Goal: Feedback & Contribution: Submit feedback/report problem

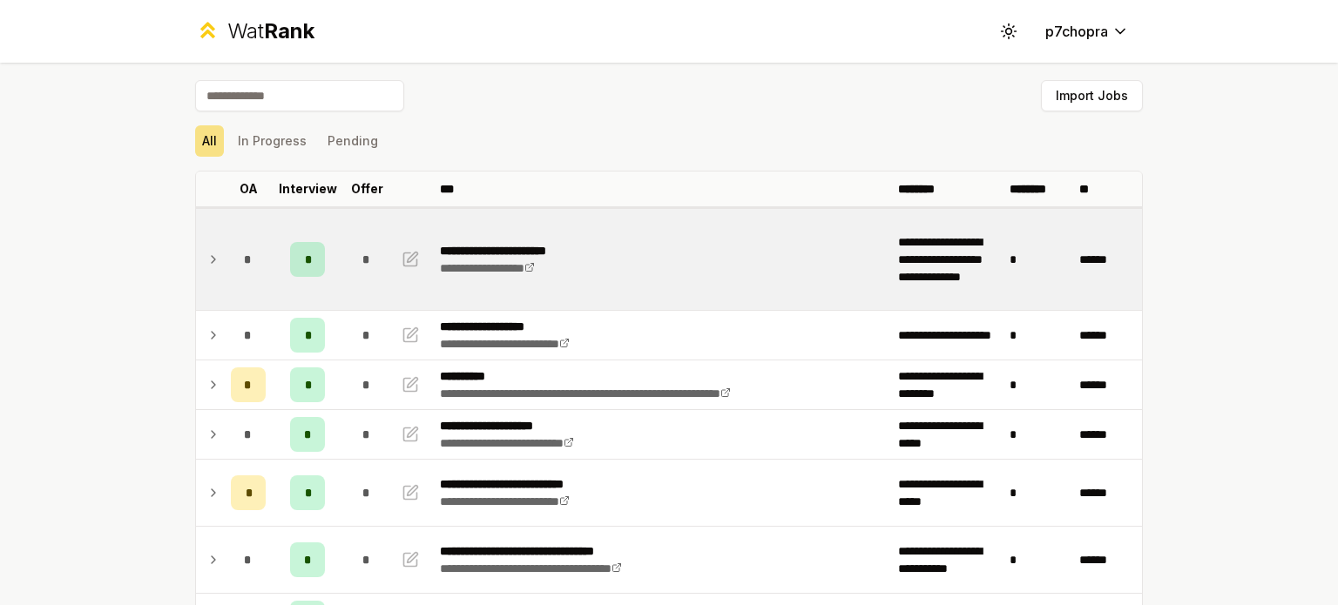
click at [342, 270] on td "*" at bounding box center [366, 259] width 49 height 101
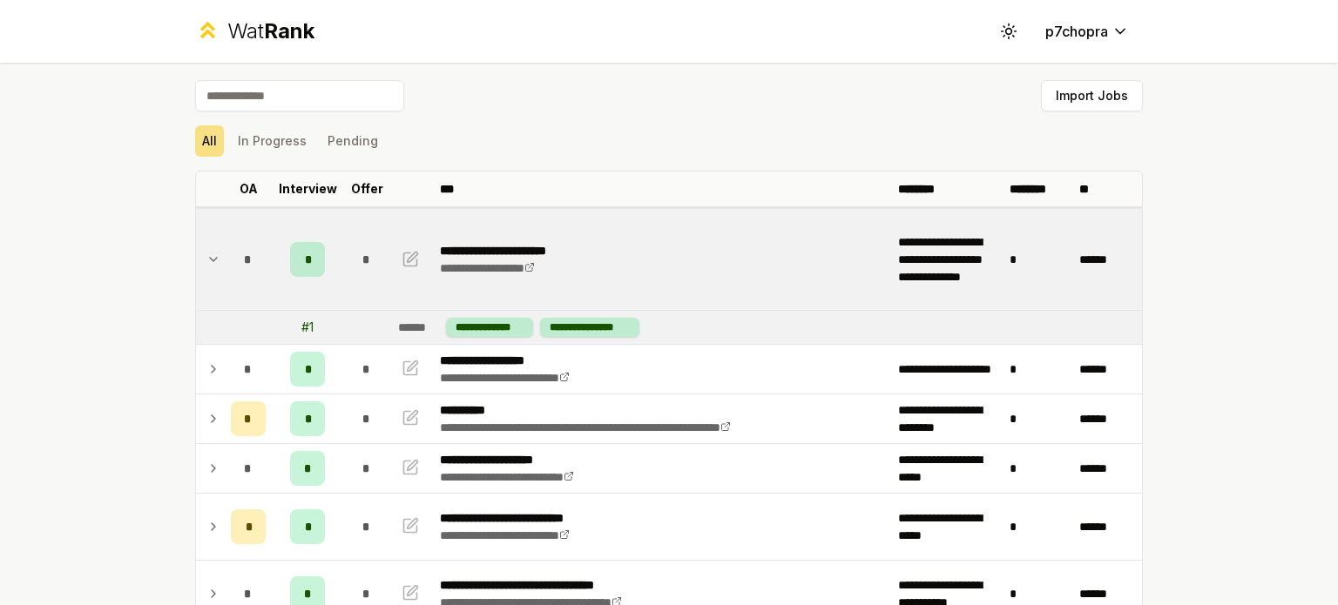
scroll to position [145, 0]
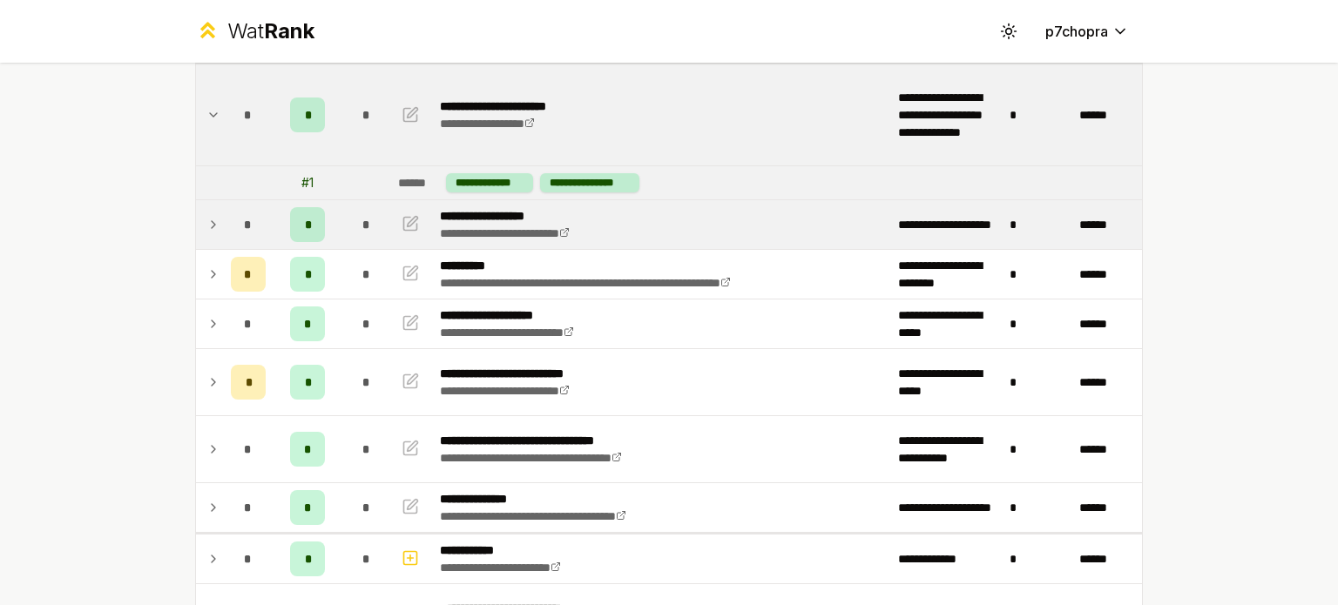
click at [362, 219] on span "*" at bounding box center [366, 224] width 8 height 17
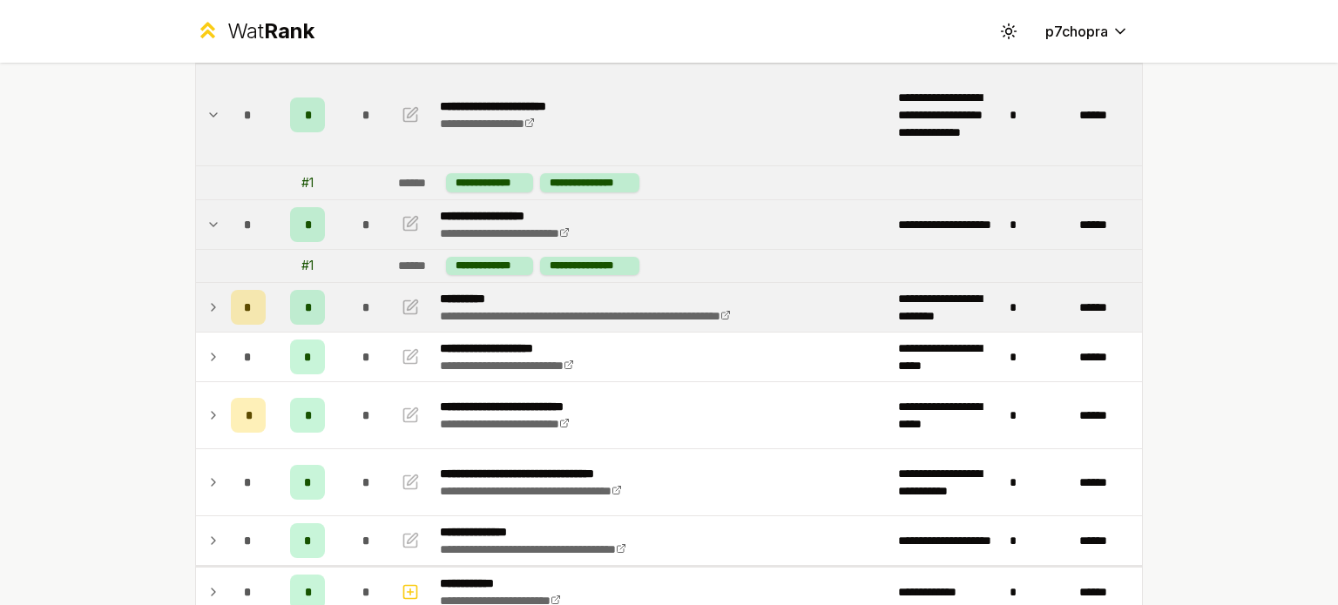
click at [362, 302] on span "*" at bounding box center [366, 307] width 8 height 17
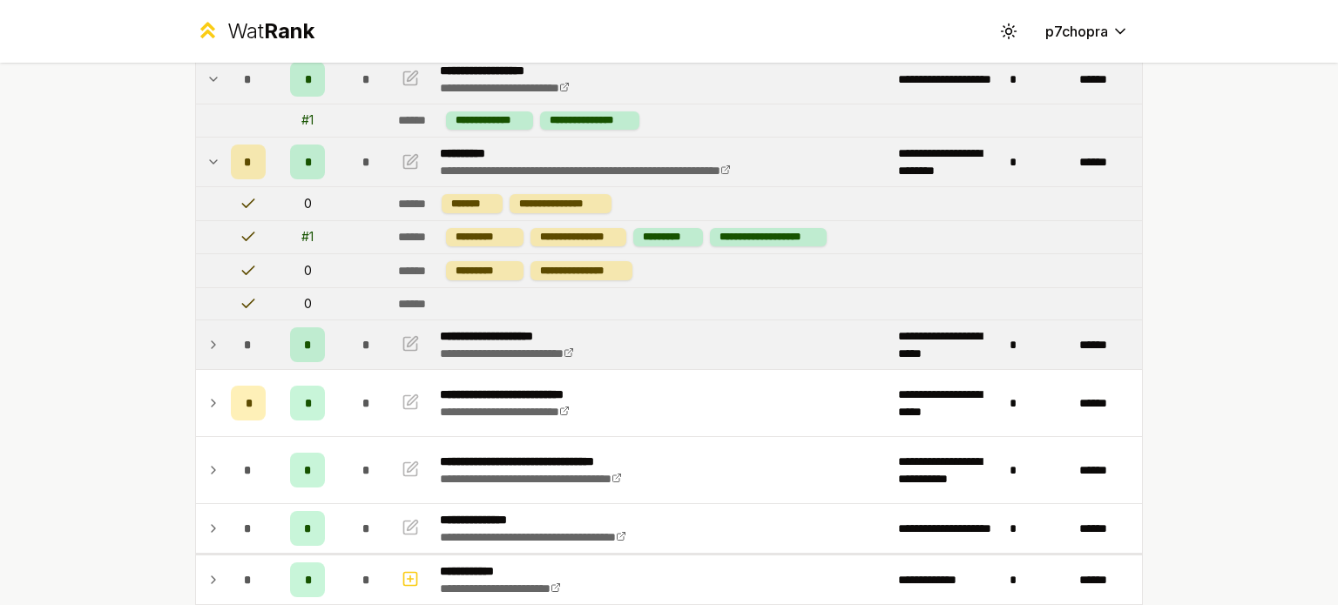
click at [357, 330] on div "*" at bounding box center [366, 345] width 35 height 35
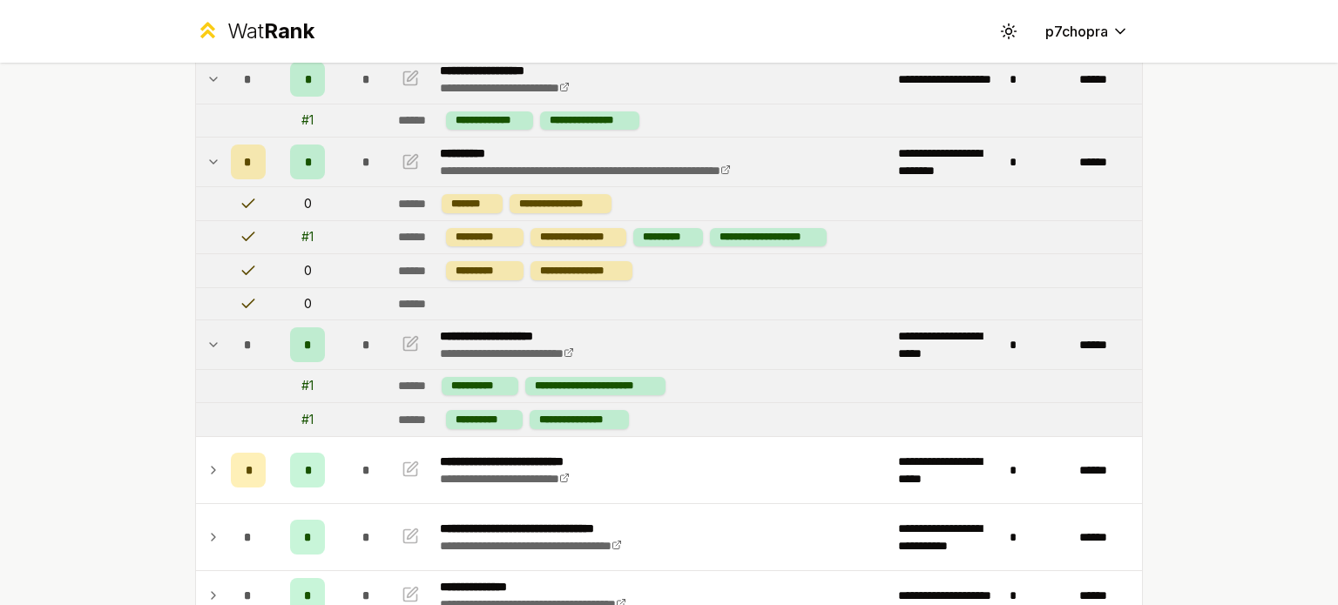
scroll to position [436, 0]
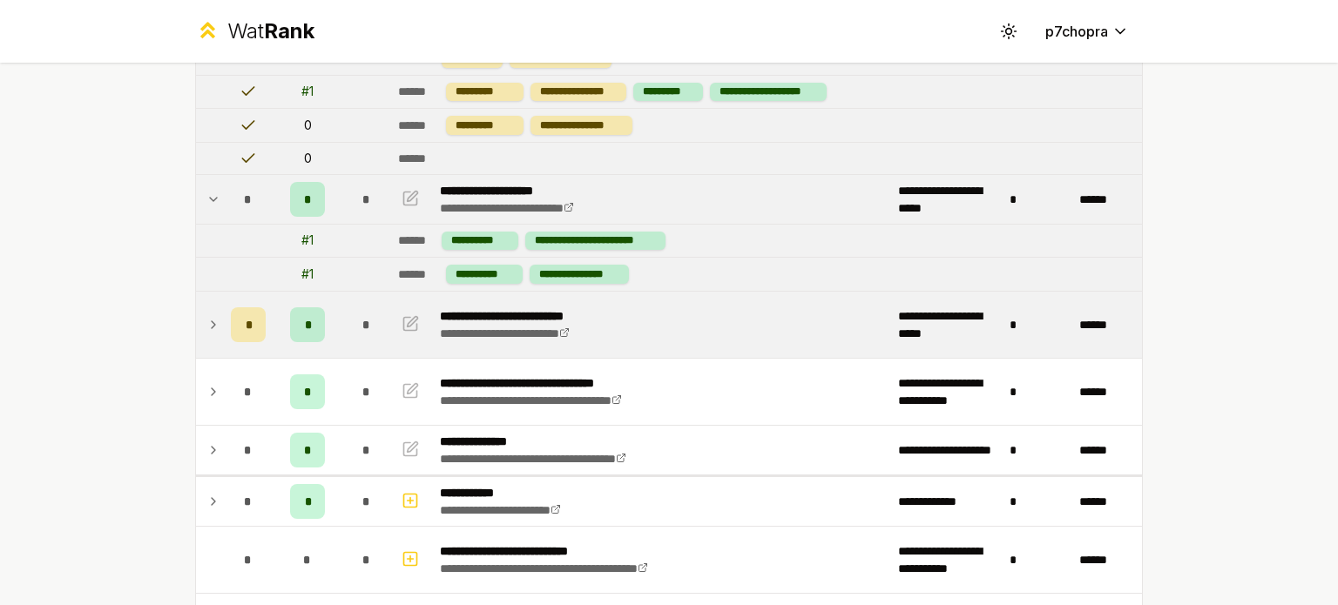
click at [362, 330] on span "*" at bounding box center [366, 324] width 8 height 17
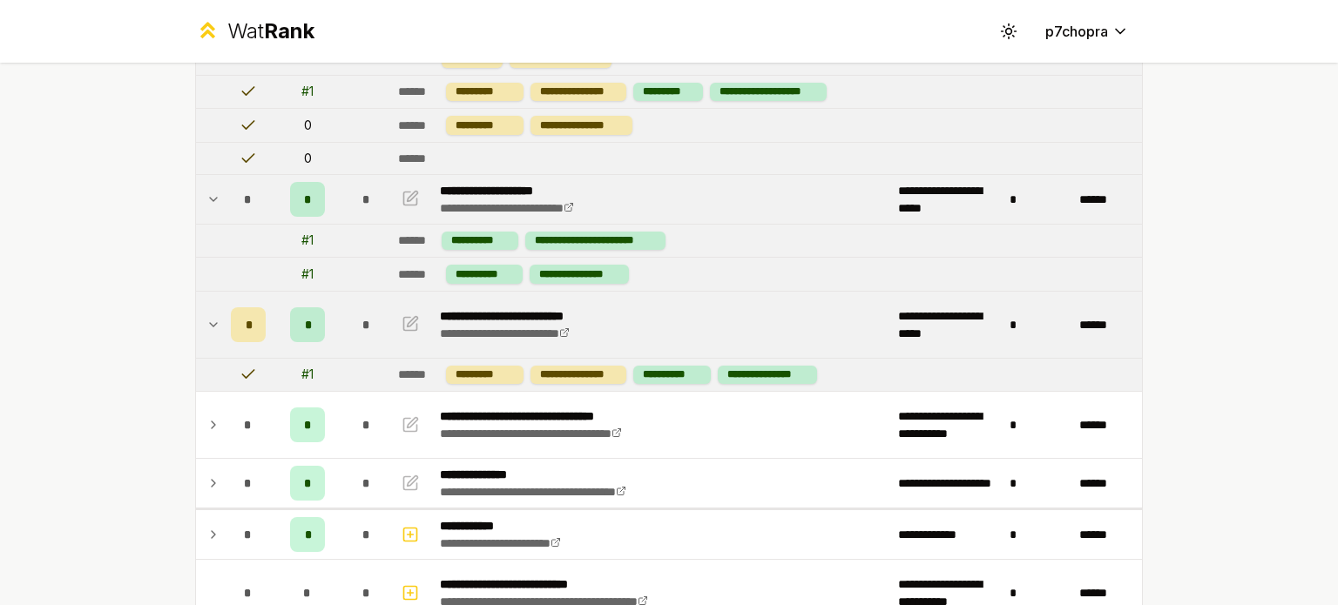
scroll to position [580, 0]
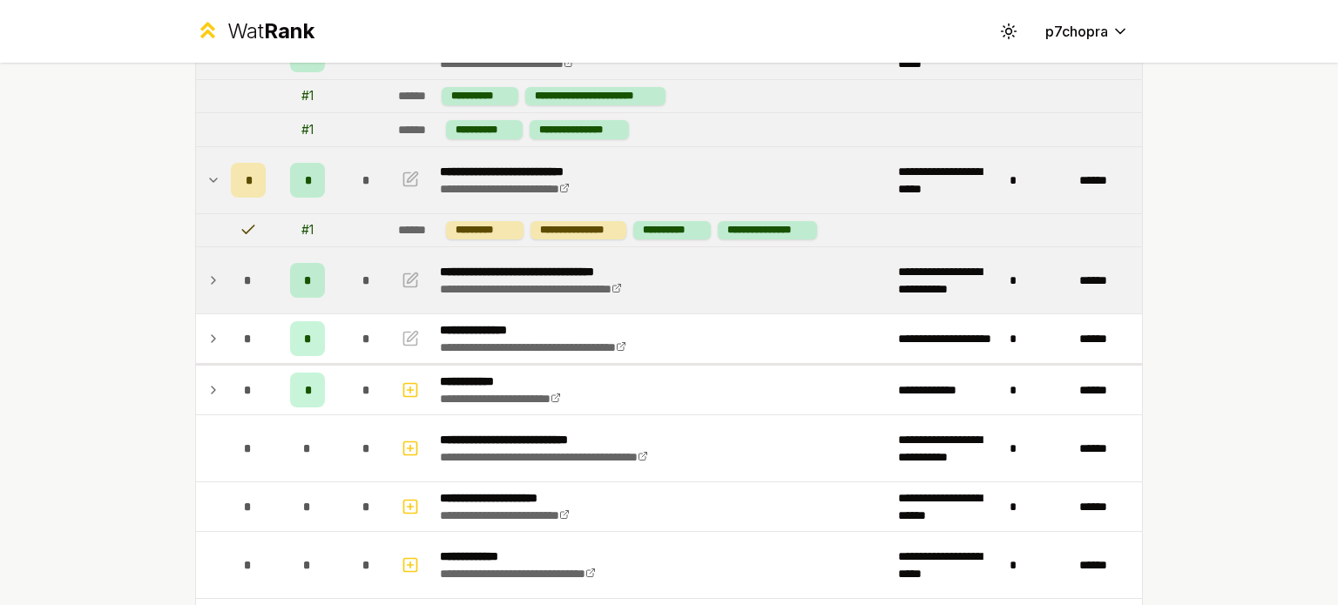
click at [358, 303] on td "*" at bounding box center [366, 280] width 49 height 66
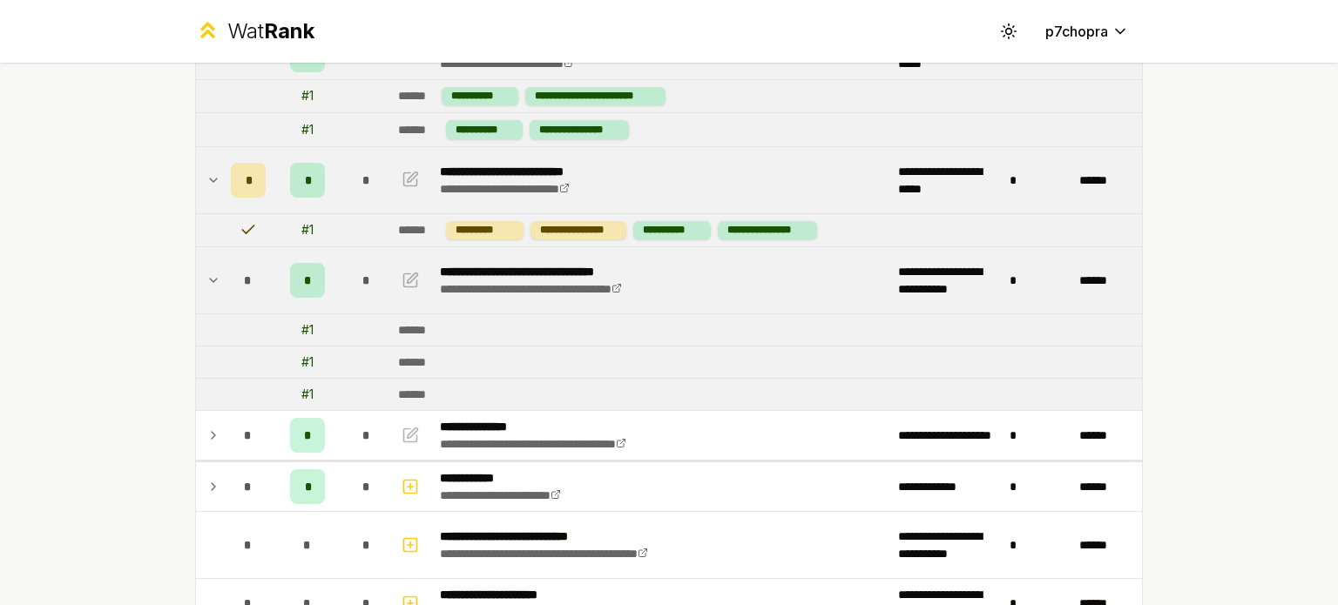
scroll to position [726, 0]
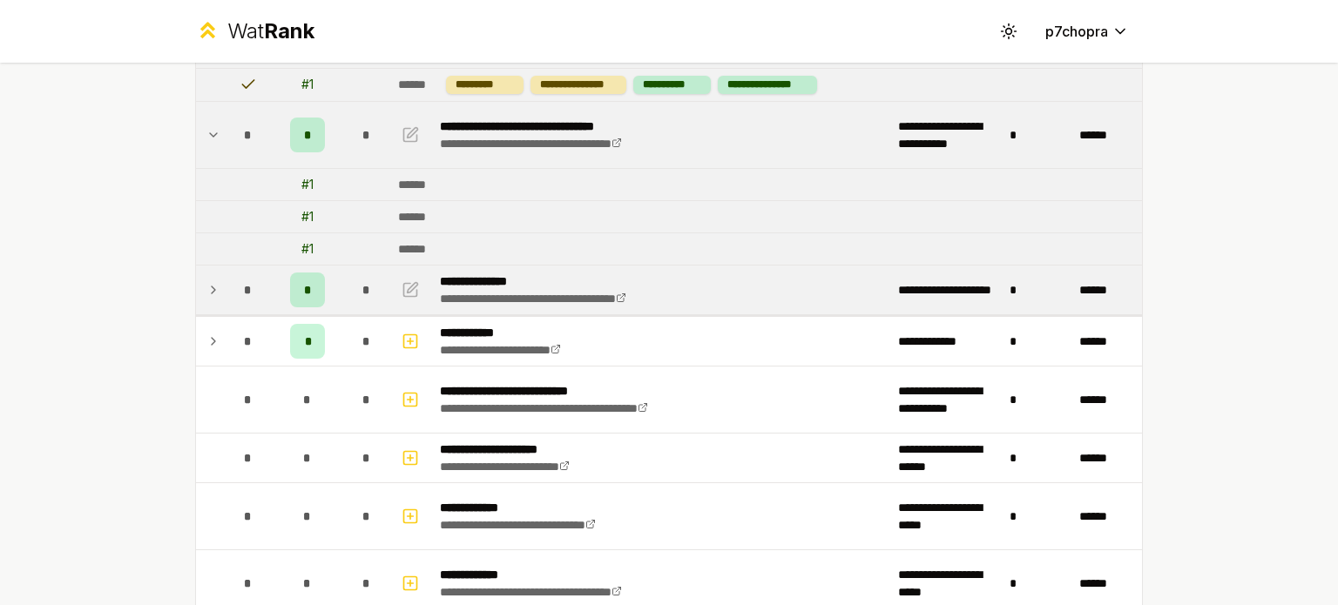
click at [359, 299] on div "*" at bounding box center [366, 290] width 35 height 35
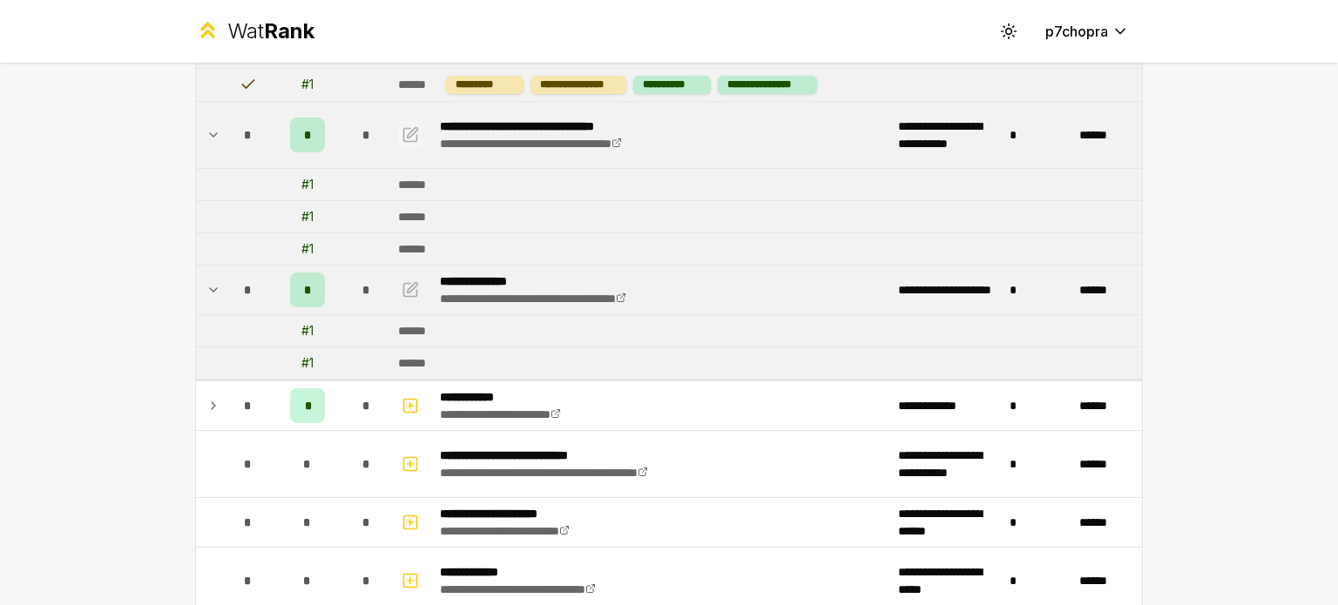
click at [411, 125] on icon "button" at bounding box center [410, 135] width 17 height 21
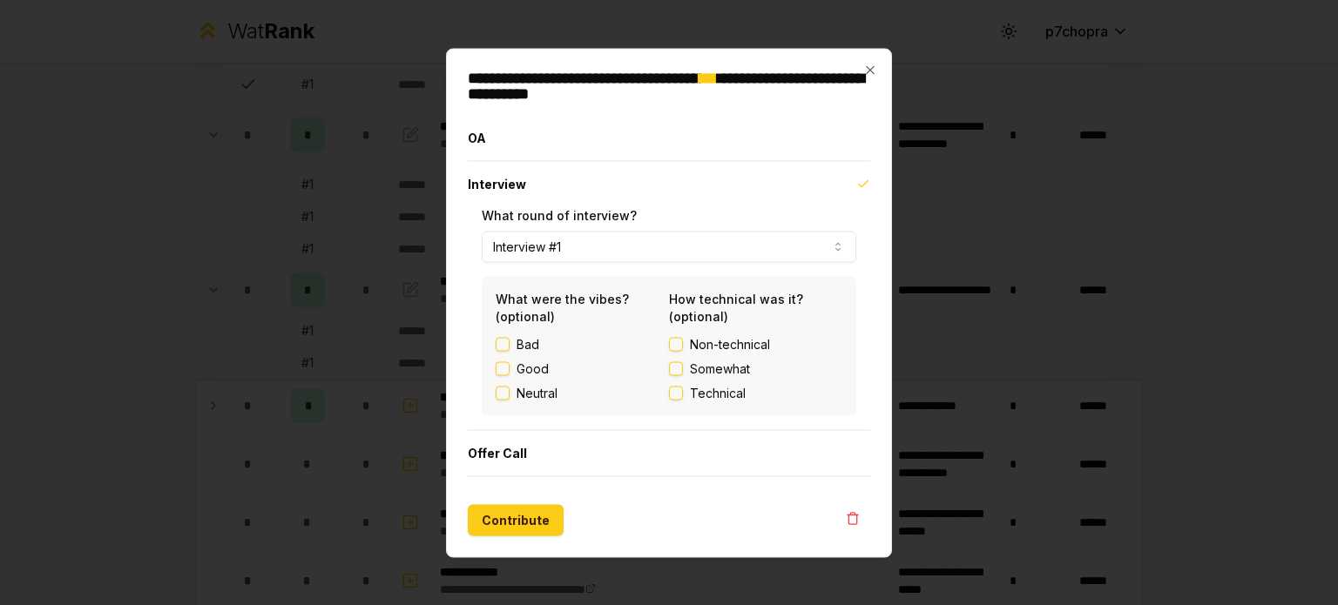
click at [517, 372] on label "Good" at bounding box center [533, 368] width 32 height 17
click at [510, 372] on button "Good" at bounding box center [503, 368] width 14 height 14
click at [711, 367] on span "Somewhat" at bounding box center [720, 368] width 60 height 17
click at [683, 367] on button "Somewhat" at bounding box center [676, 368] width 14 height 14
click at [516, 517] on button "Contribute" at bounding box center [516, 519] width 96 height 31
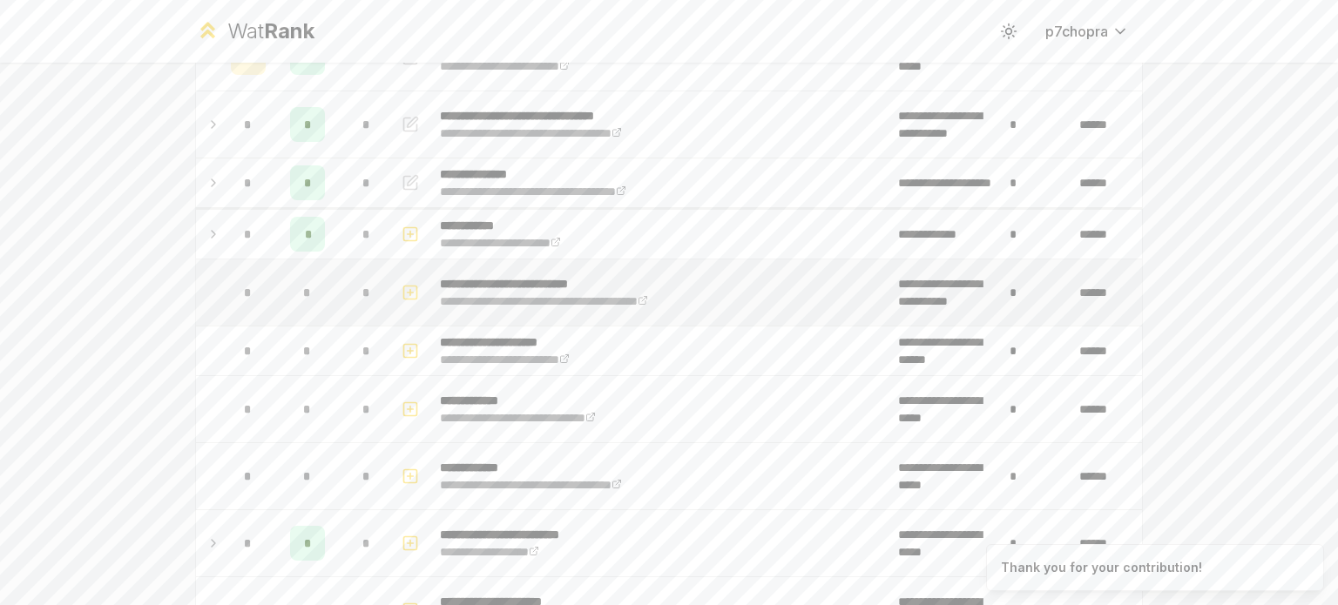
scroll to position [290, 0]
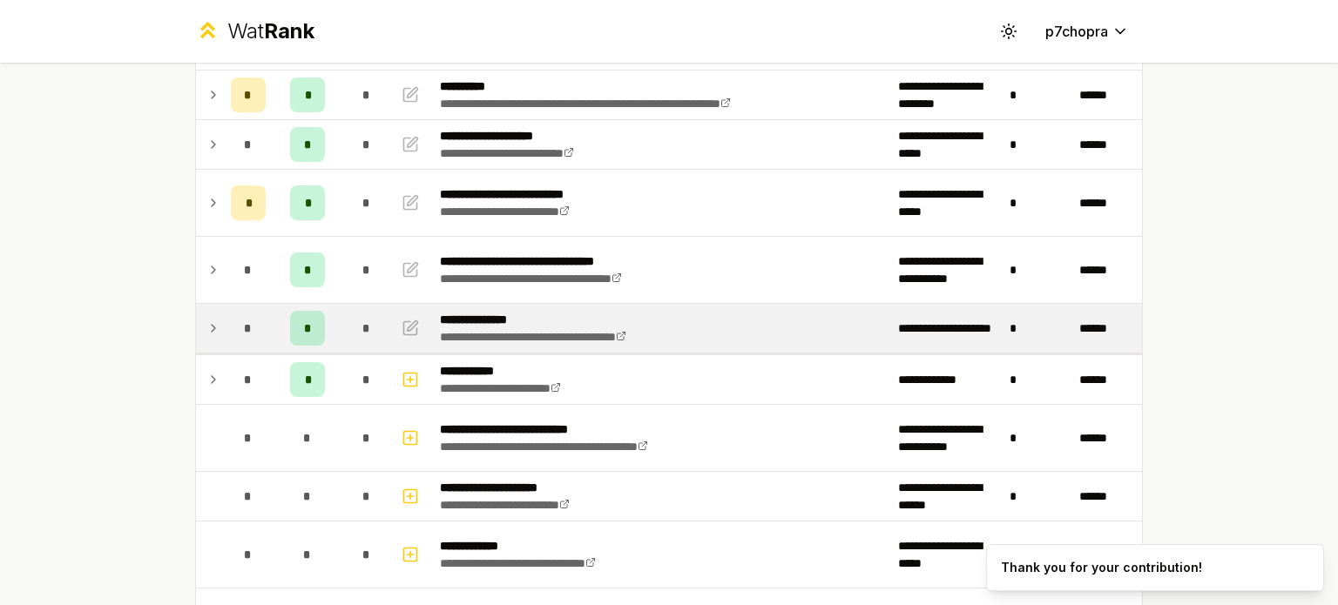
click at [362, 320] on span "*" at bounding box center [366, 328] width 8 height 17
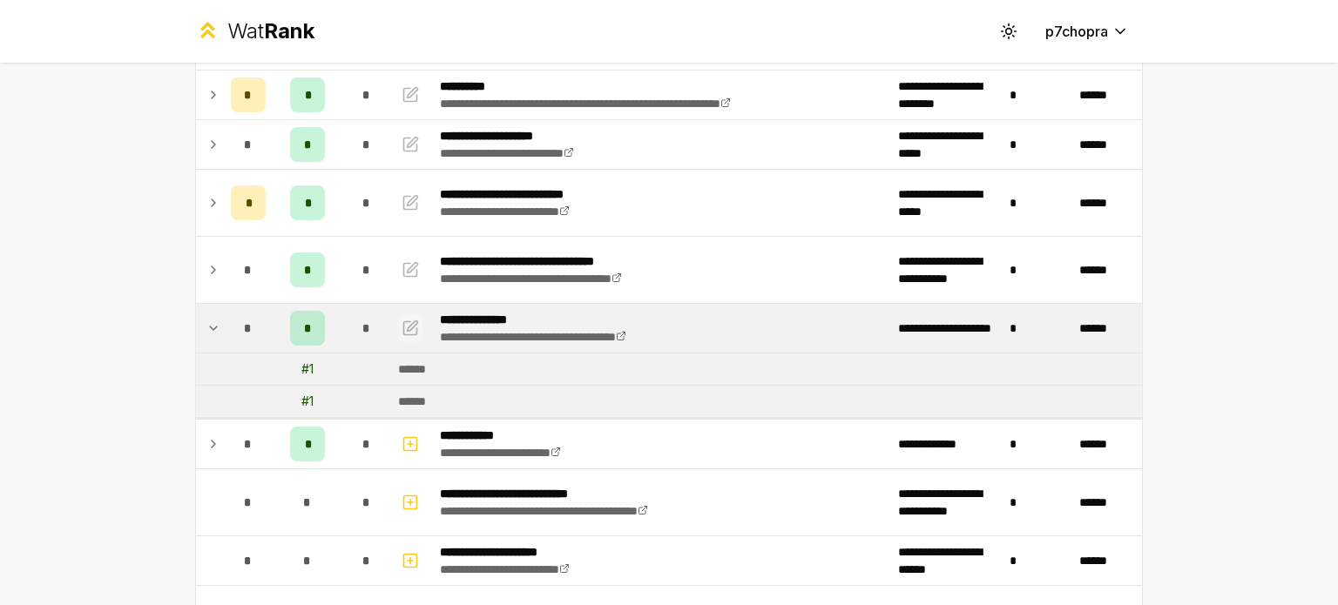
click at [408, 321] on icon "button" at bounding box center [413, 326] width 10 height 10
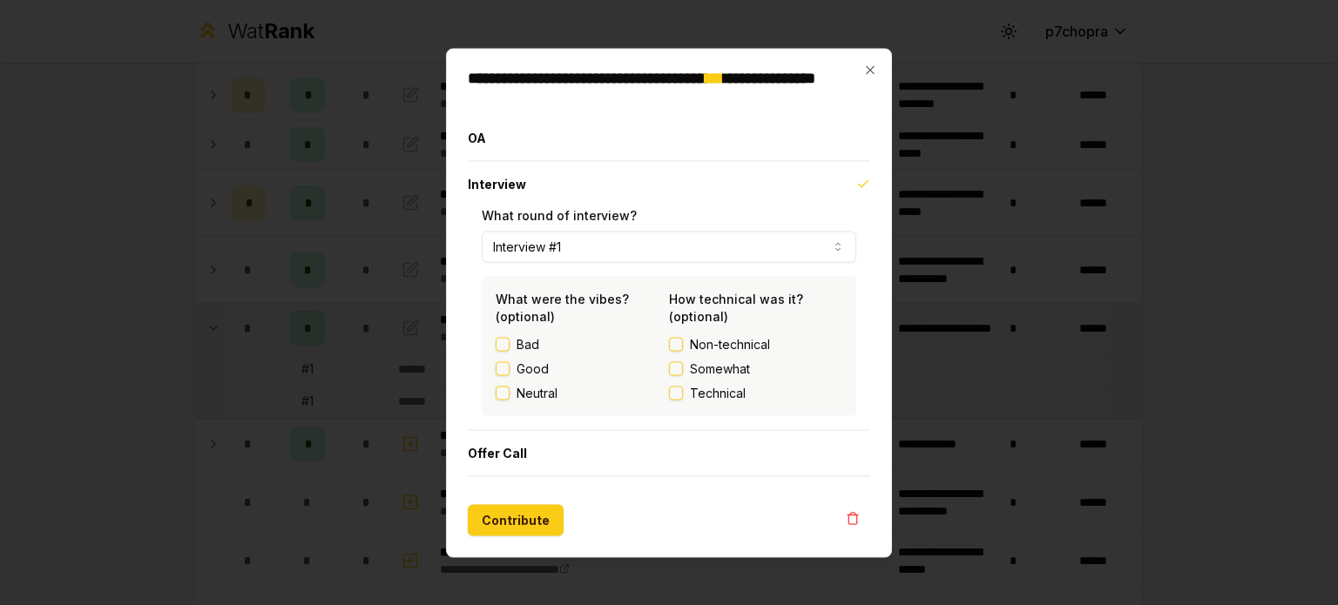
click at [540, 374] on label "Good" at bounding box center [533, 368] width 32 height 17
click at [510, 374] on button "Good" at bounding box center [503, 368] width 14 height 14
click at [713, 368] on span "Somewhat" at bounding box center [720, 368] width 60 height 17
click at [683, 368] on button "Somewhat" at bounding box center [676, 368] width 14 height 14
click at [523, 504] on button "Contribute" at bounding box center [516, 519] width 96 height 31
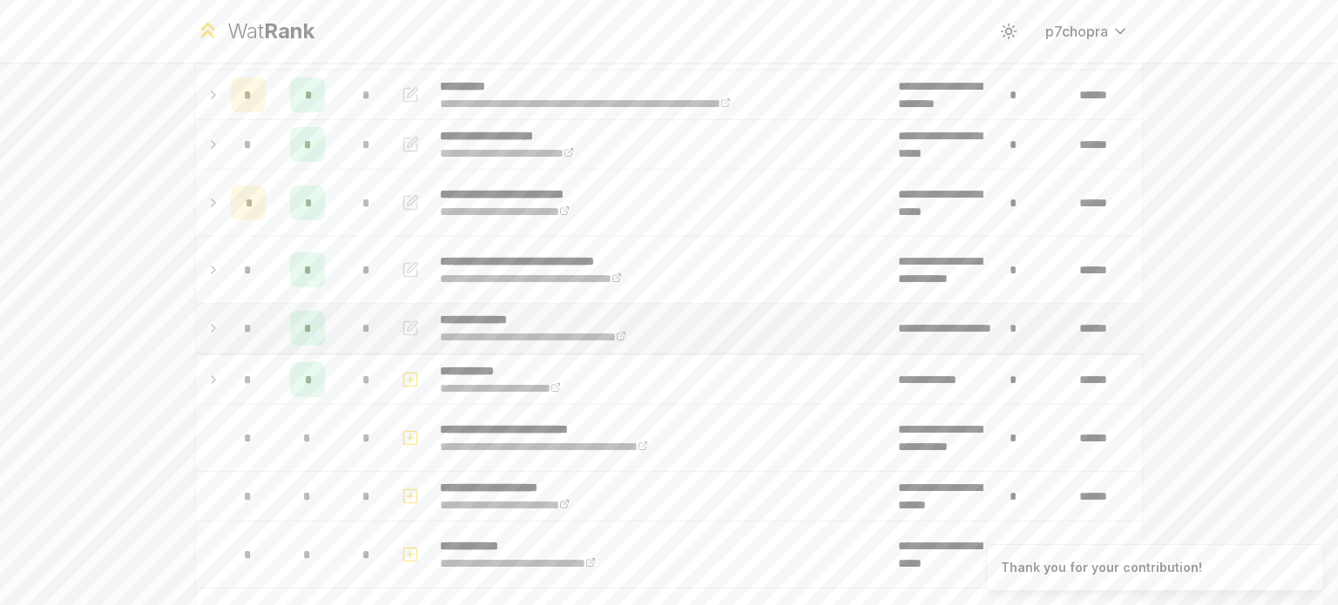
click at [373, 339] on div "*" at bounding box center [366, 328] width 35 height 35
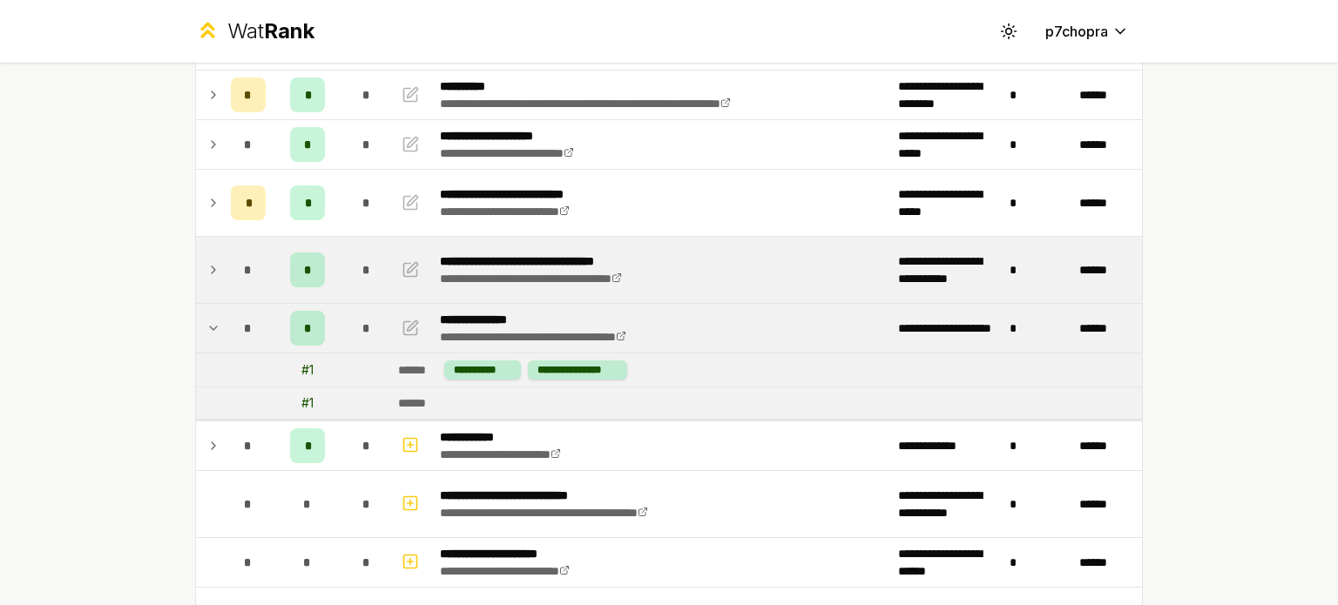
click at [362, 264] on span "*" at bounding box center [366, 269] width 8 height 17
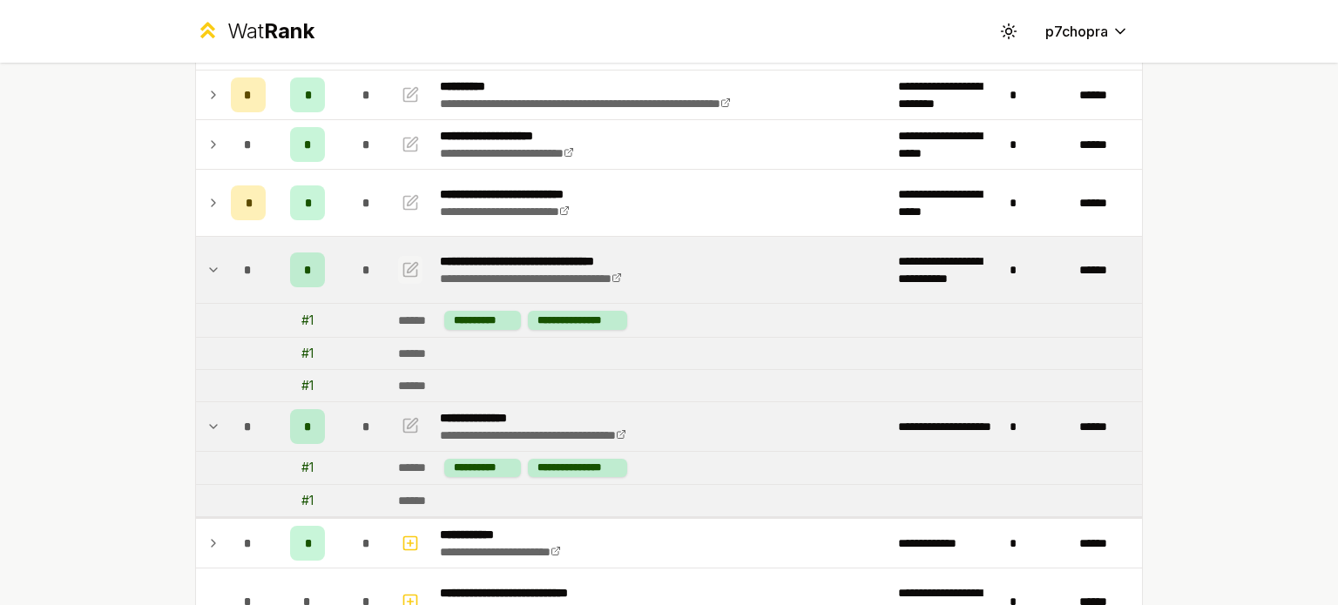
click at [402, 268] on icon "button" at bounding box center [410, 270] width 17 height 21
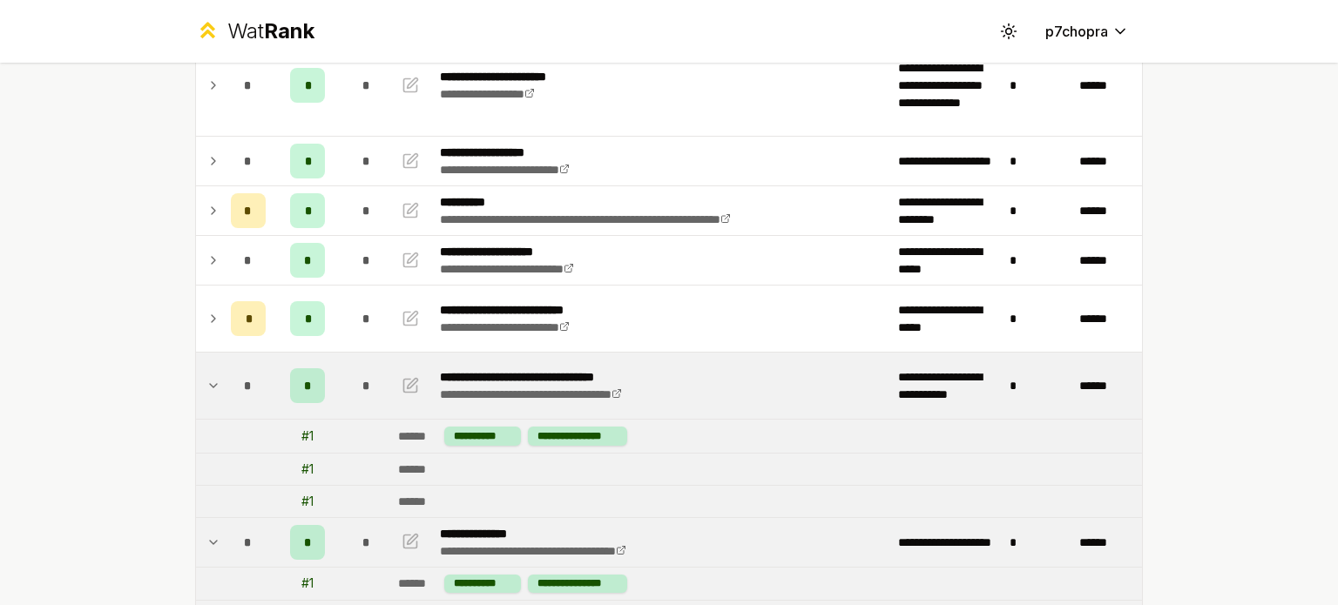
scroll to position [145, 0]
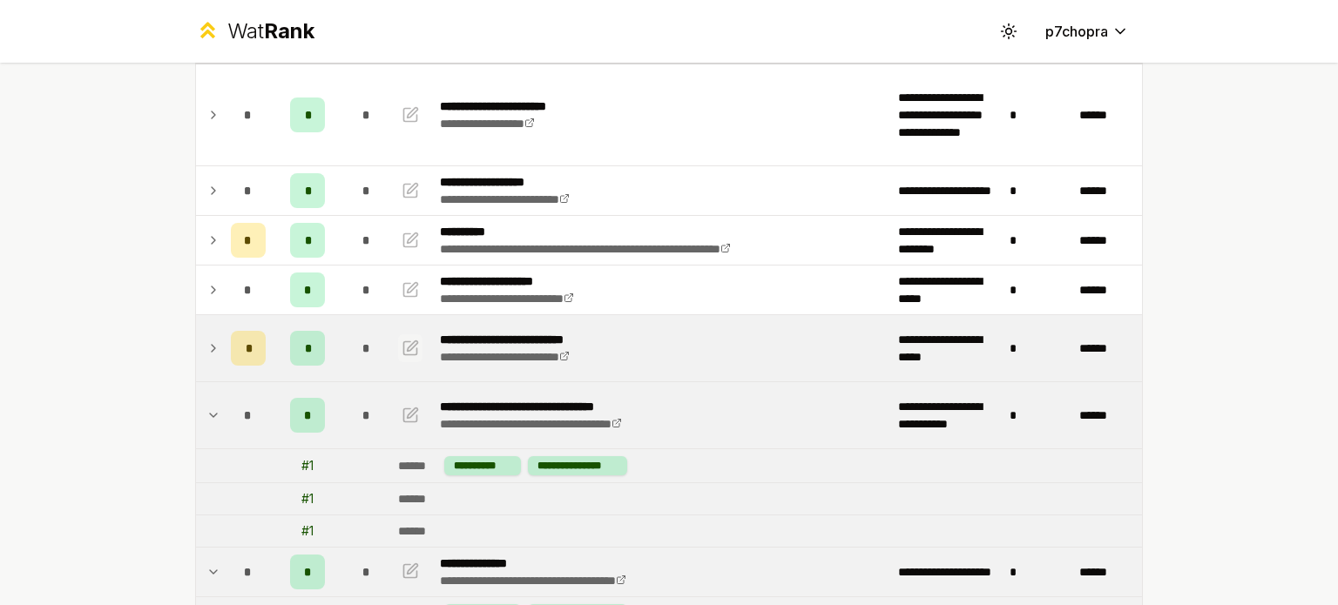
click at [407, 338] on icon "button" at bounding box center [410, 348] width 17 height 21
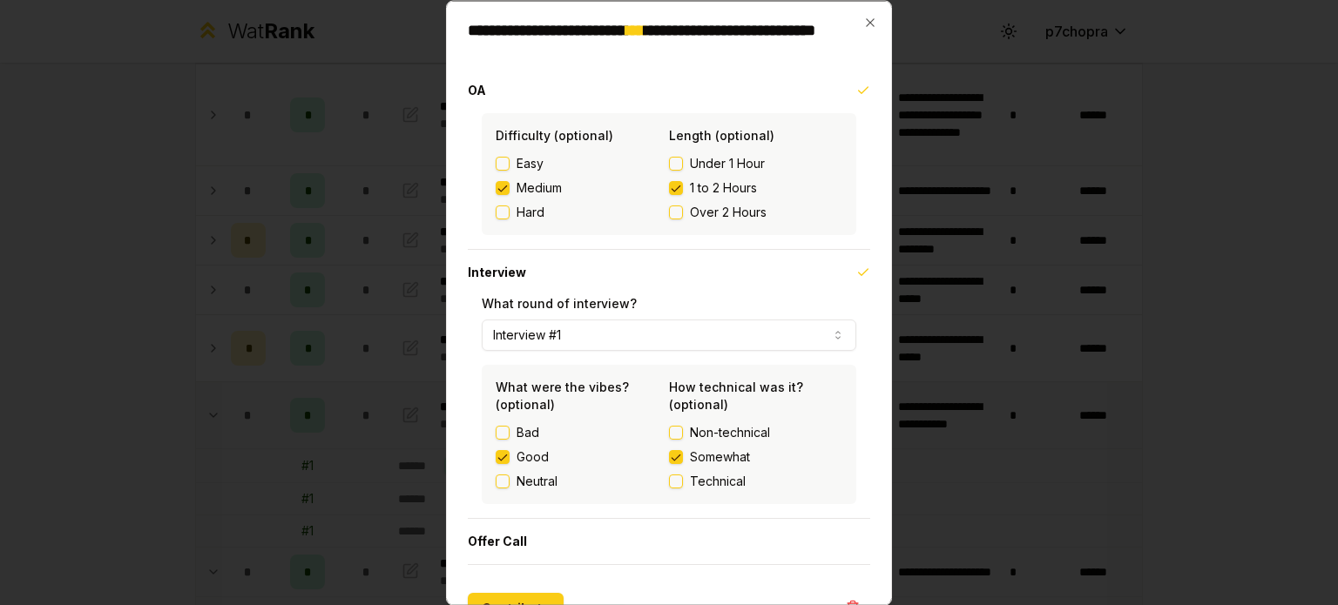
click at [875, 410] on div "**********" at bounding box center [669, 302] width 446 height 605
click at [875, 409] on div "**********" at bounding box center [669, 302] width 446 height 605
click at [357, 410] on div at bounding box center [669, 302] width 1338 height 605
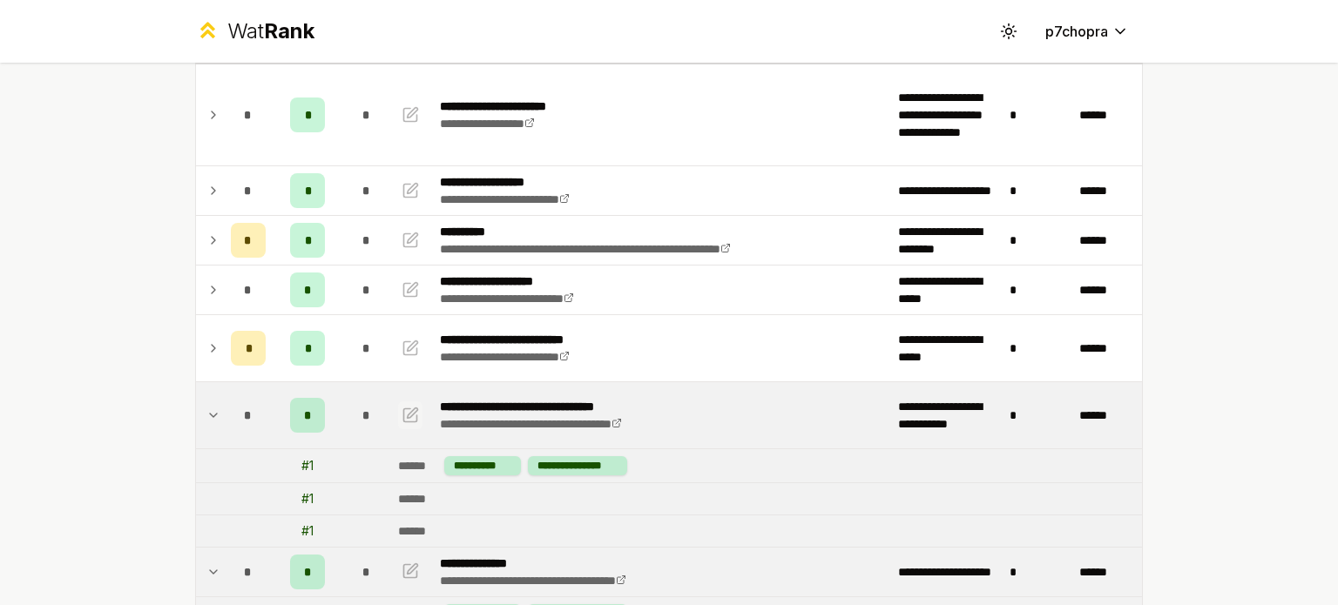
click at [403, 413] on icon "button" at bounding box center [410, 415] width 17 height 21
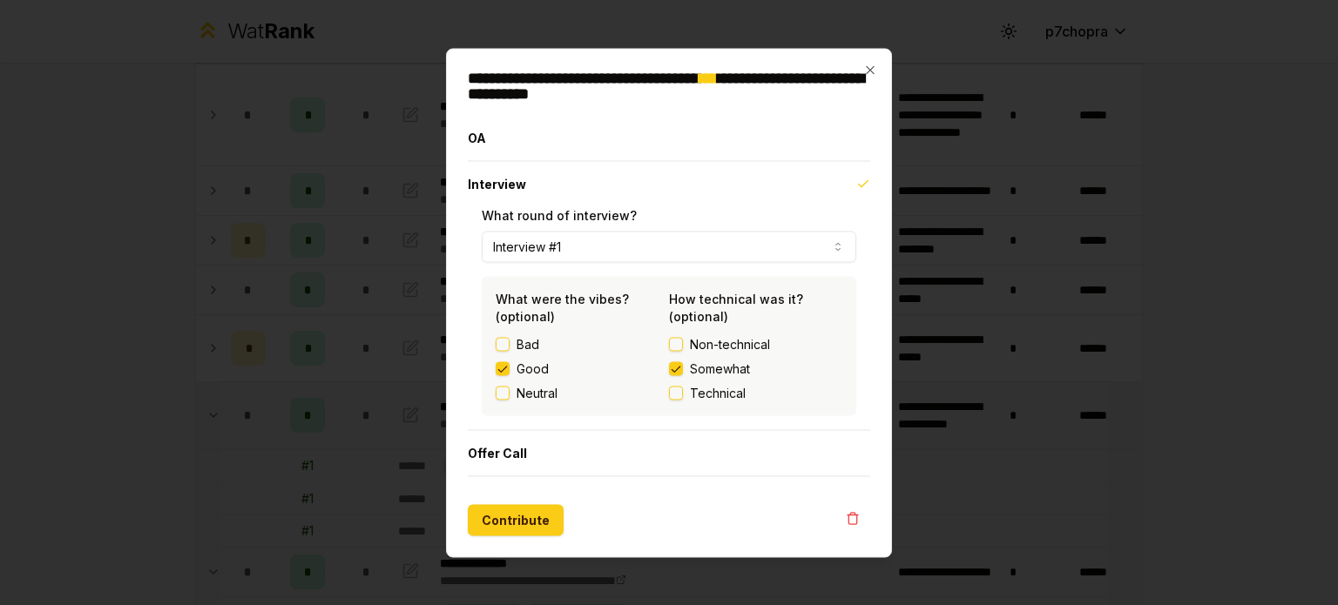
click at [718, 396] on span "Technical" at bounding box center [718, 392] width 56 height 17
click at [683, 396] on button "Technical" at bounding box center [676, 393] width 14 height 14
click at [874, 405] on div "**********" at bounding box center [669, 303] width 446 height 510
click at [513, 519] on button "Contribute" at bounding box center [516, 519] width 96 height 31
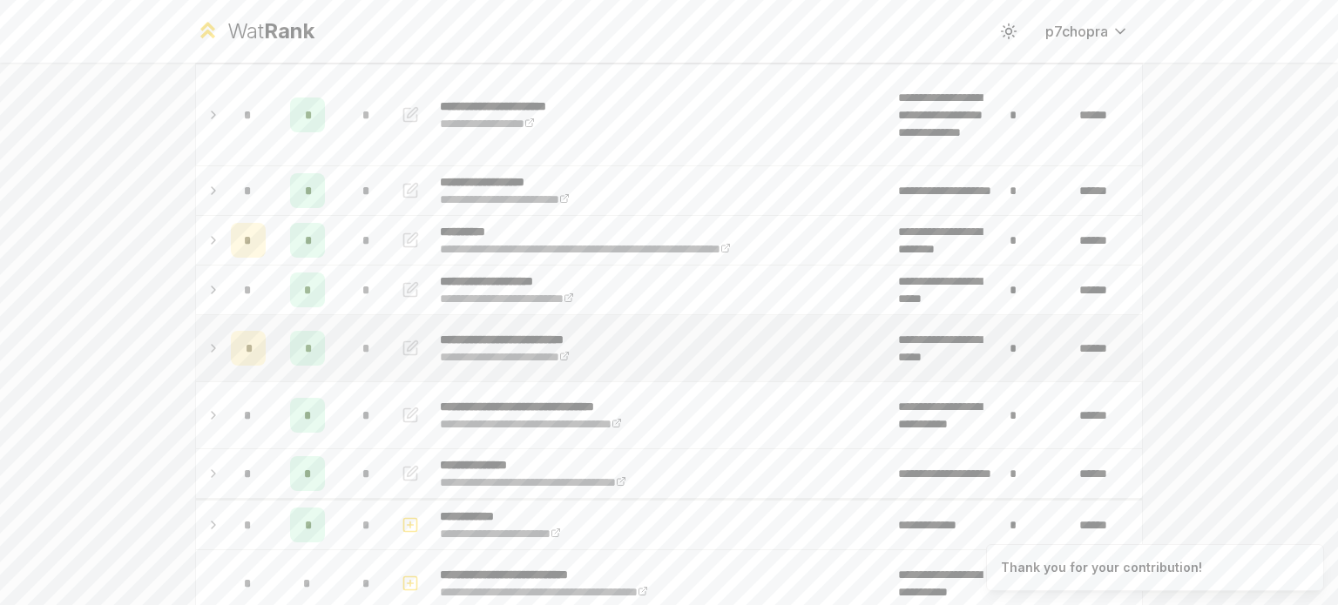
click at [352, 341] on div "*" at bounding box center [366, 348] width 35 height 35
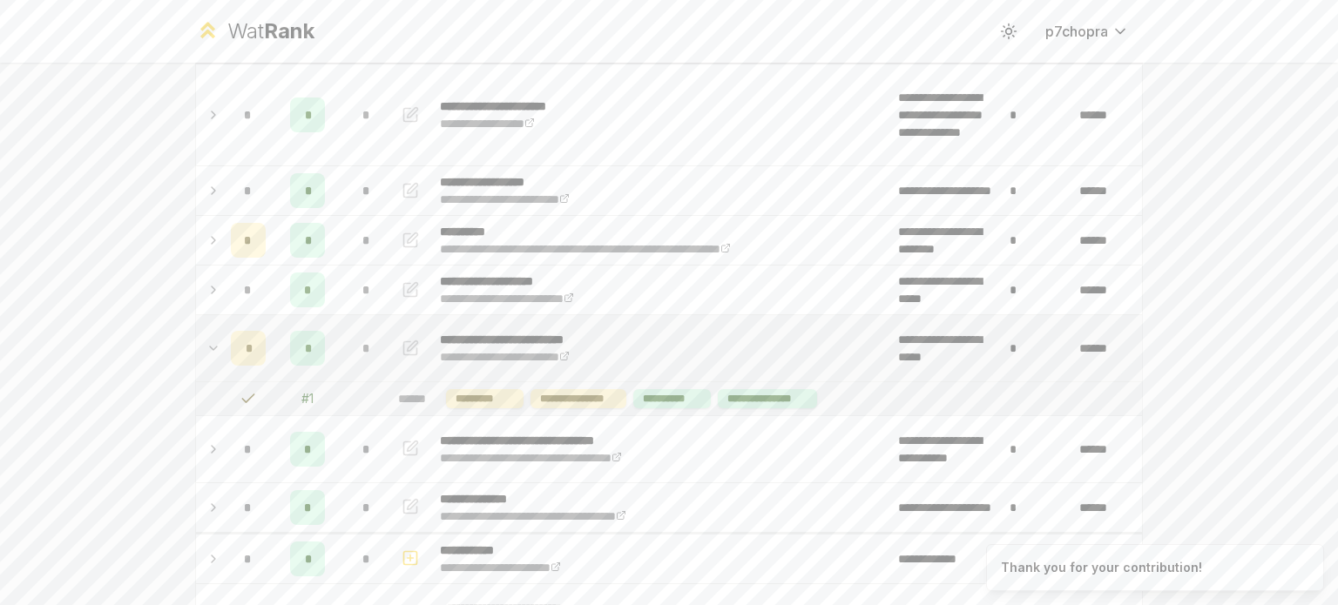
click at [196, 317] on td at bounding box center [210, 348] width 28 height 66
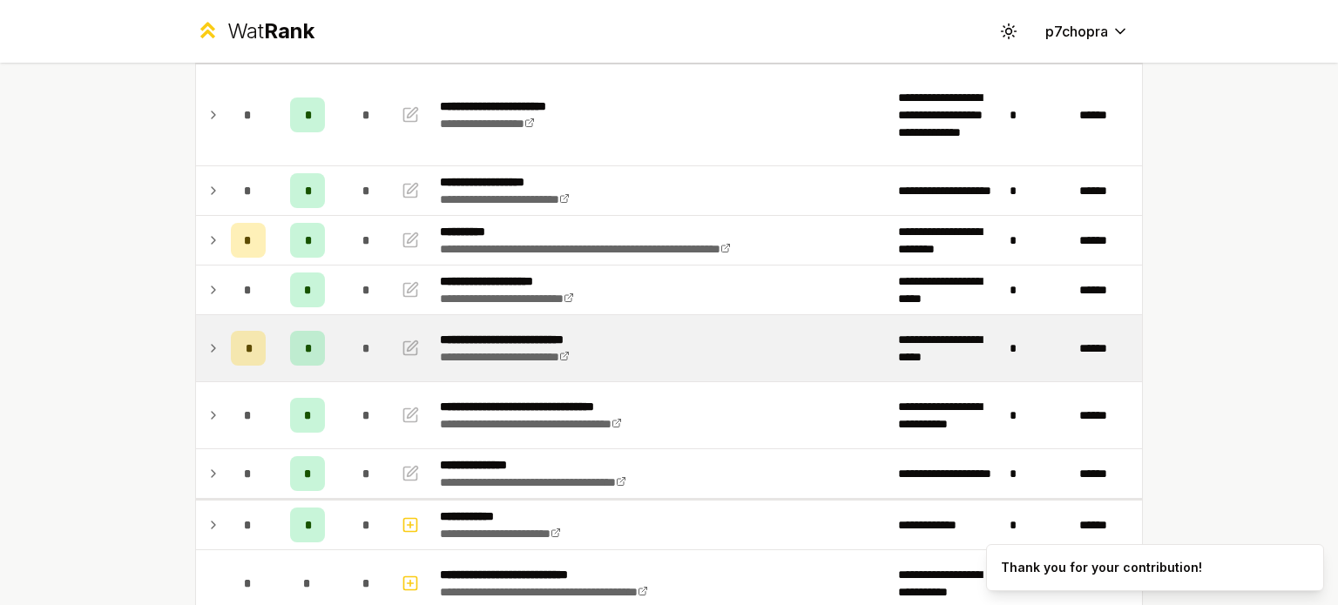
drag, startPoint x: 194, startPoint y: 316, endPoint x: 233, endPoint y: 328, distance: 40.8
click at [196, 316] on td at bounding box center [210, 348] width 28 height 66
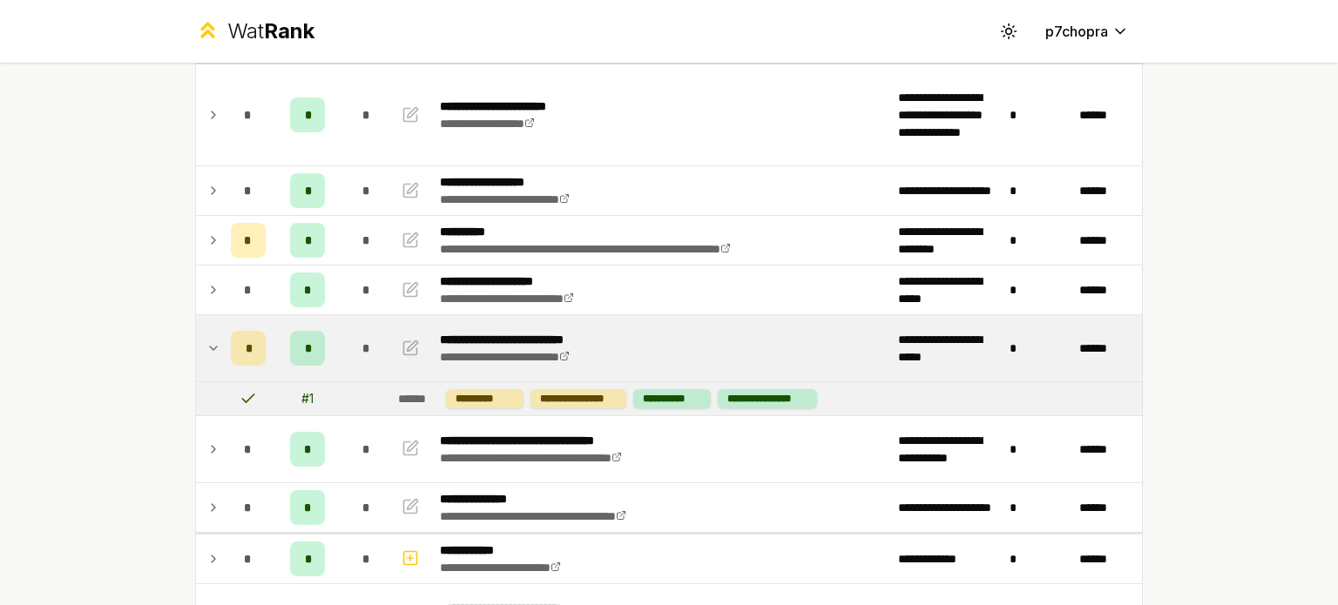
click at [61, 292] on div "**********" at bounding box center [669, 302] width 1338 height 605
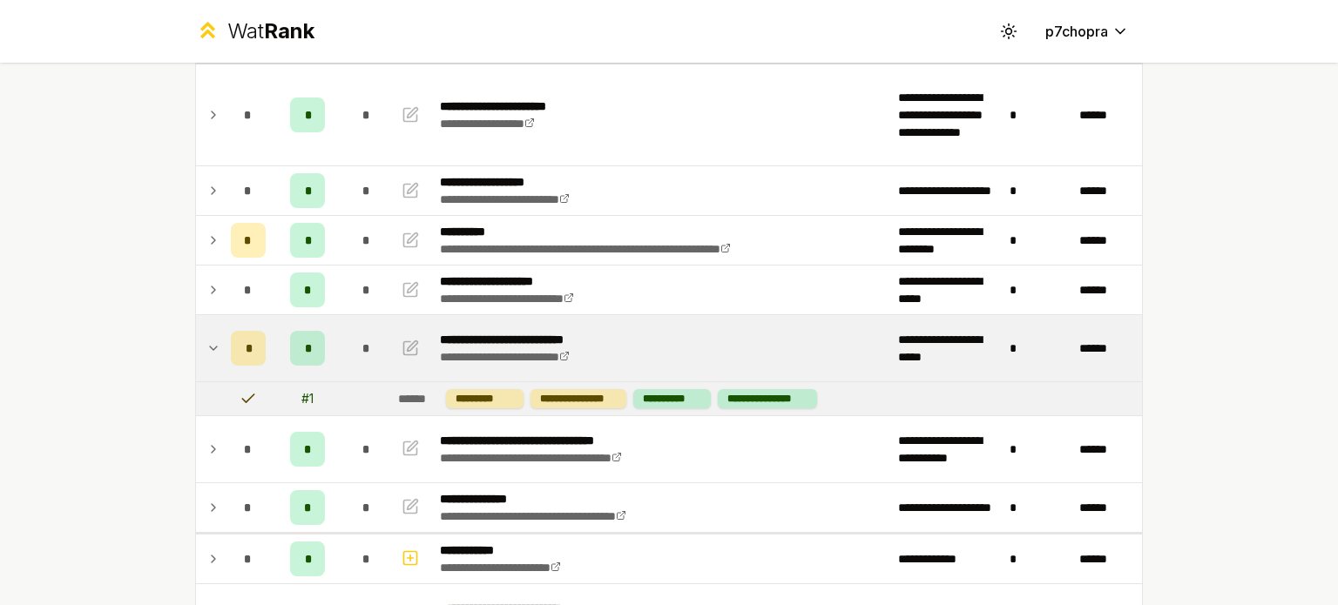
click at [61, 292] on div "**********" at bounding box center [669, 302] width 1338 height 605
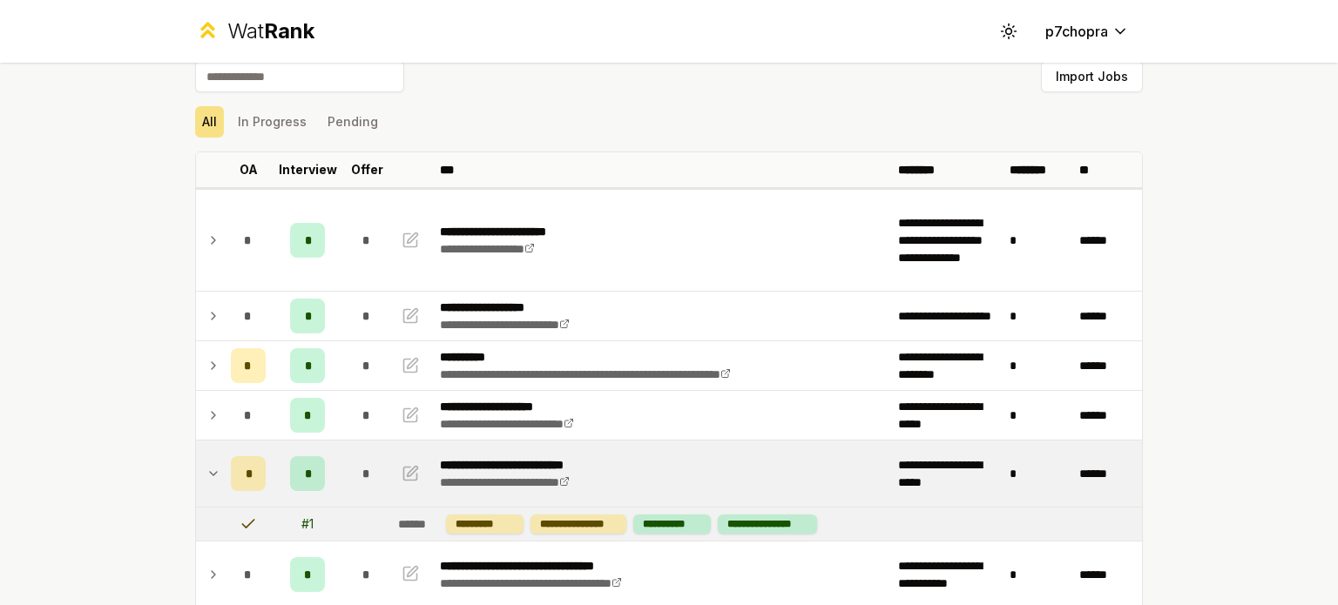
scroll to position [0, 0]
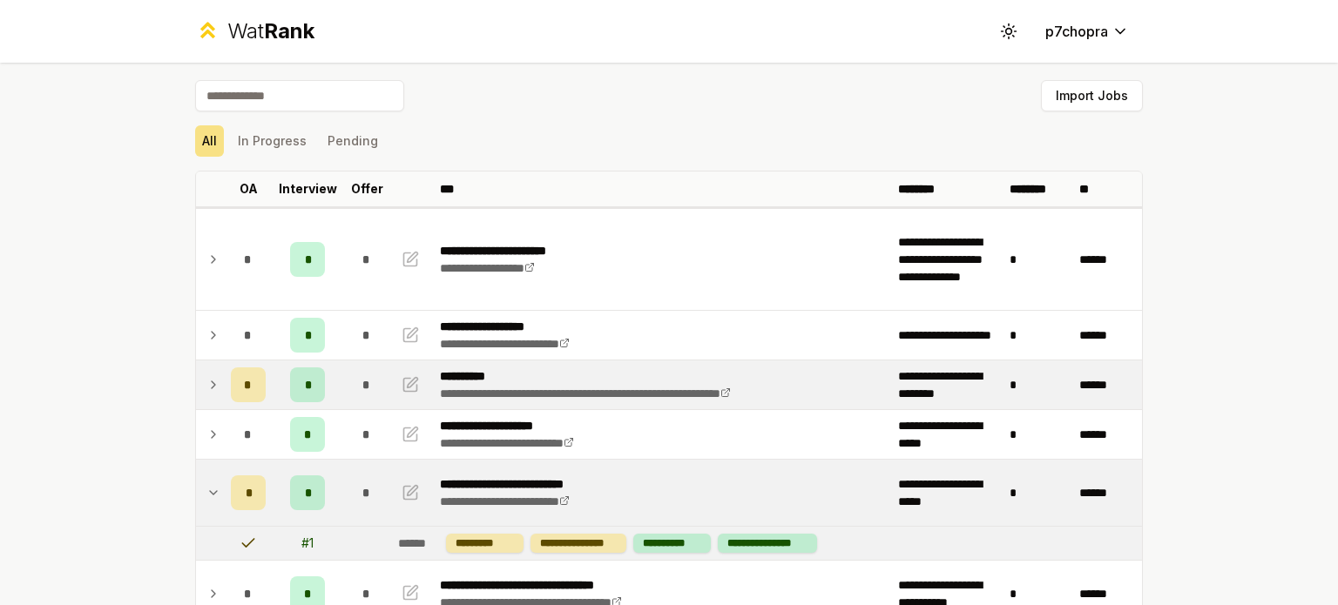
click at [376, 382] on td "*" at bounding box center [366, 385] width 49 height 49
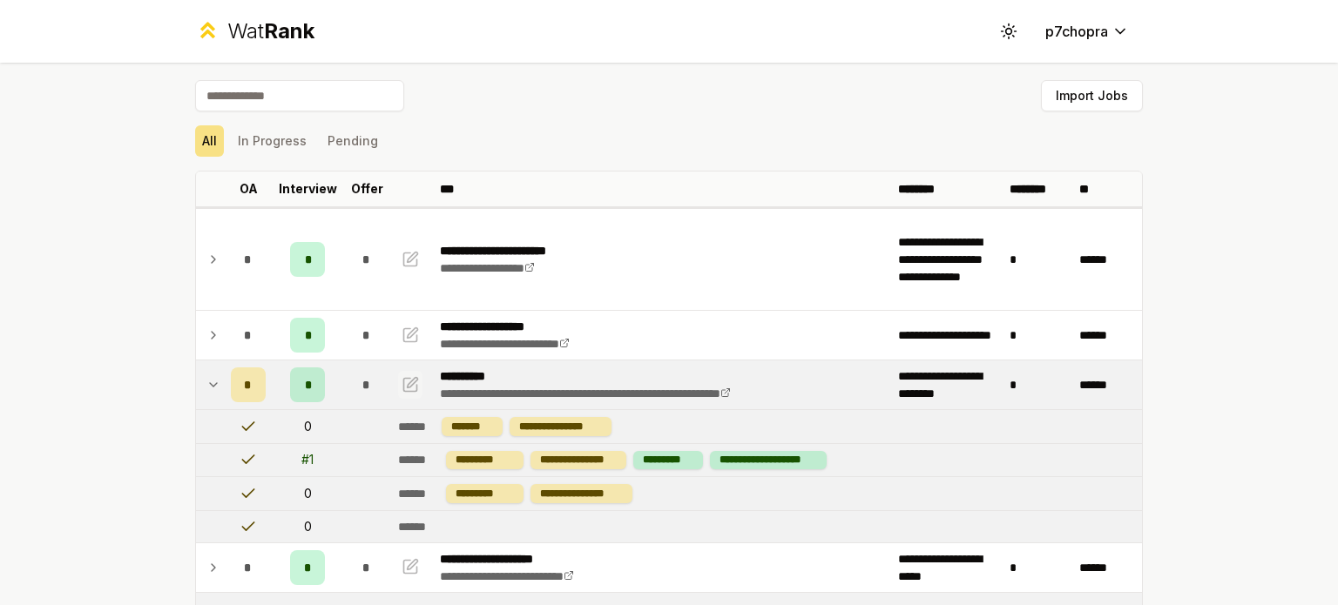
click at [408, 387] on icon "button" at bounding box center [410, 385] width 17 height 21
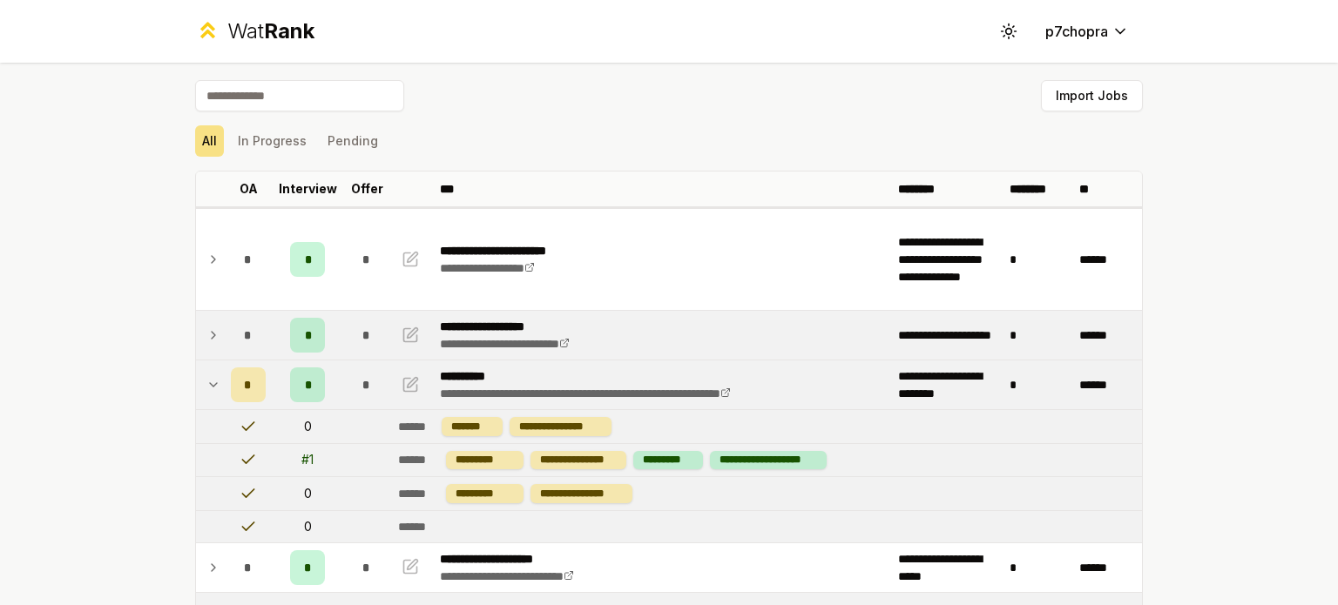
click at [616, 332] on td "**********" at bounding box center [662, 335] width 458 height 49
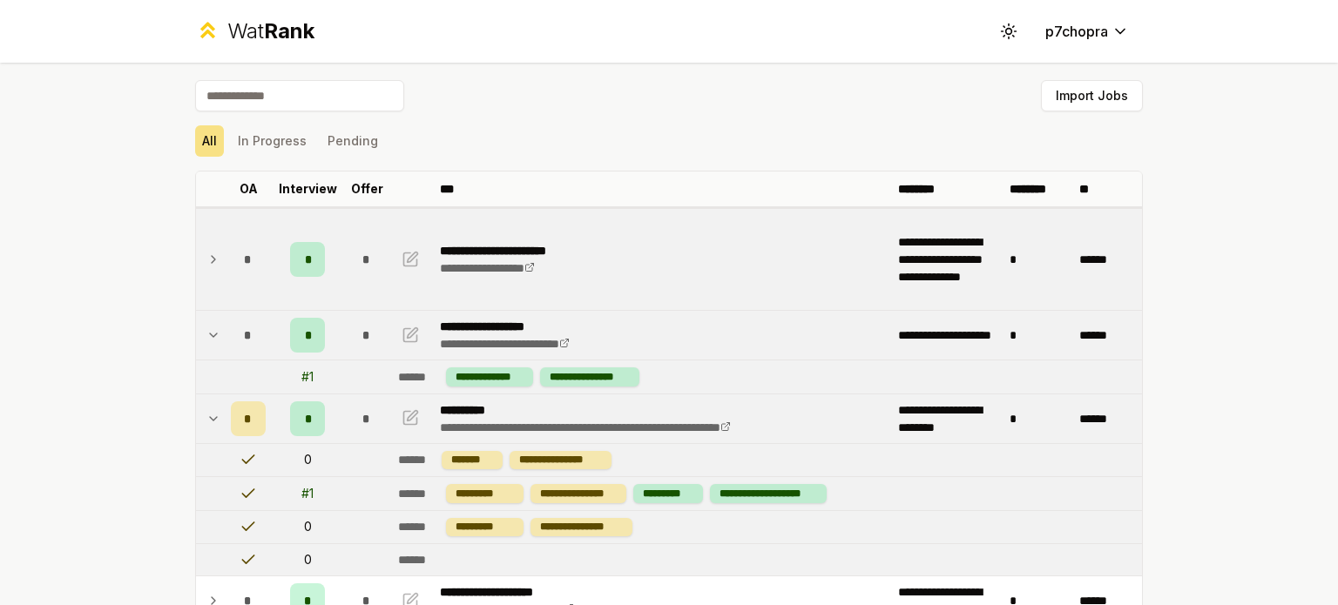
click at [632, 282] on td "**********" at bounding box center [662, 259] width 458 height 101
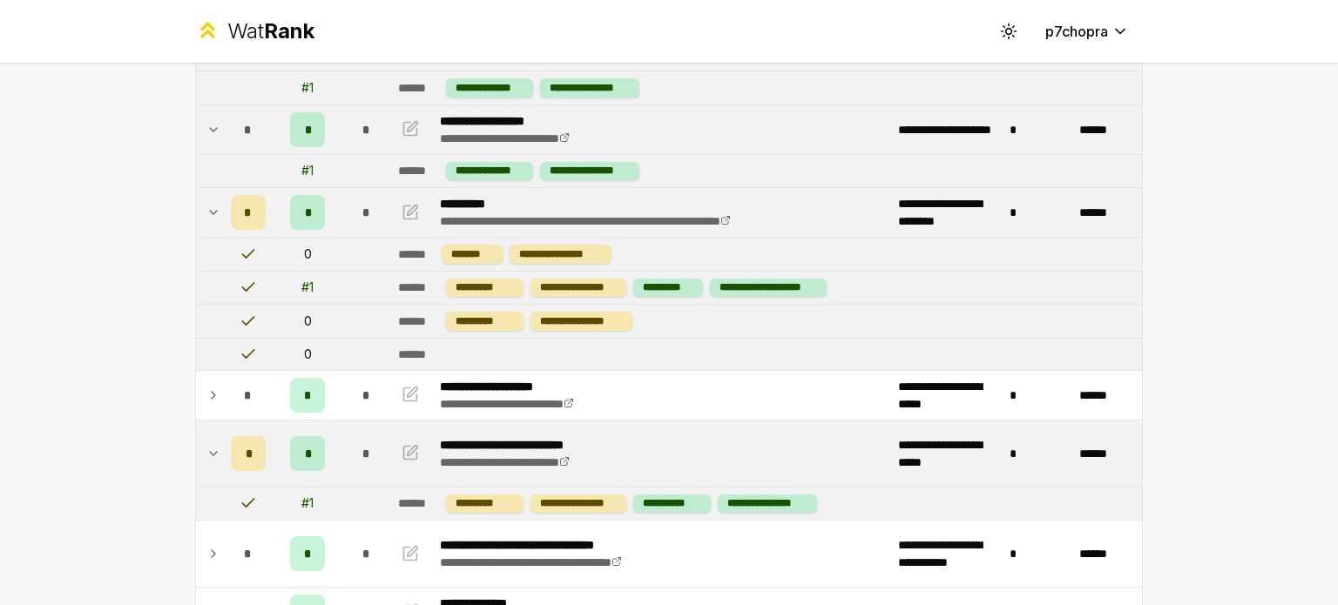
scroll to position [290, 0]
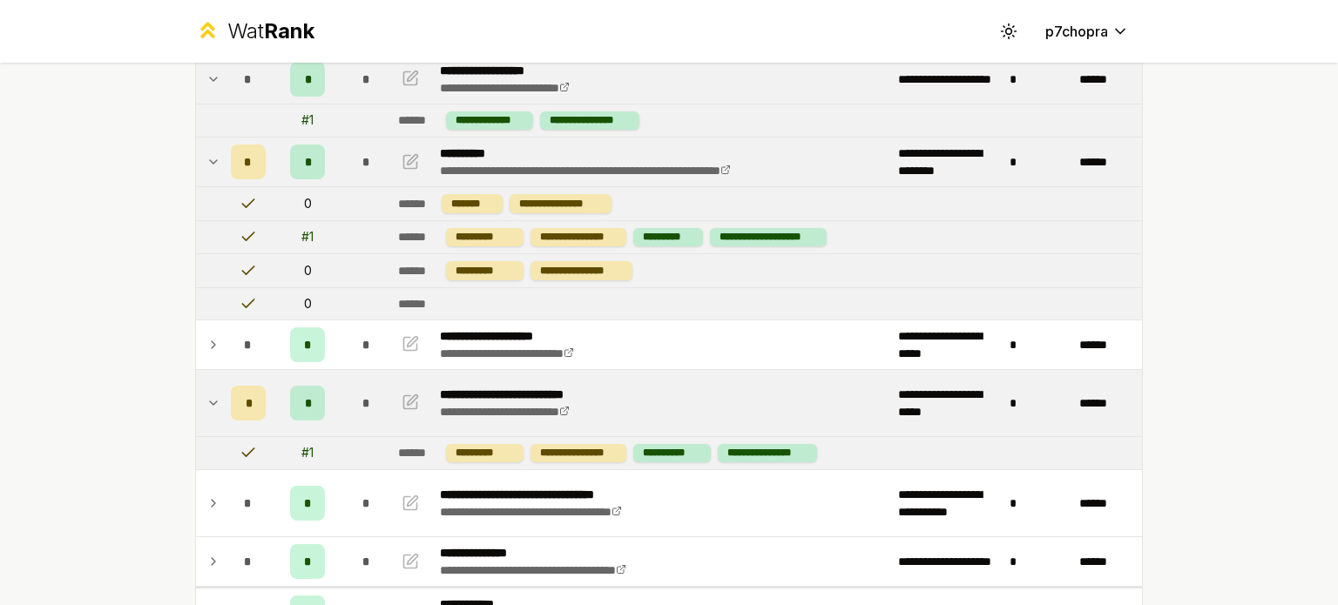
click at [133, 242] on div "**********" at bounding box center [669, 302] width 1338 height 605
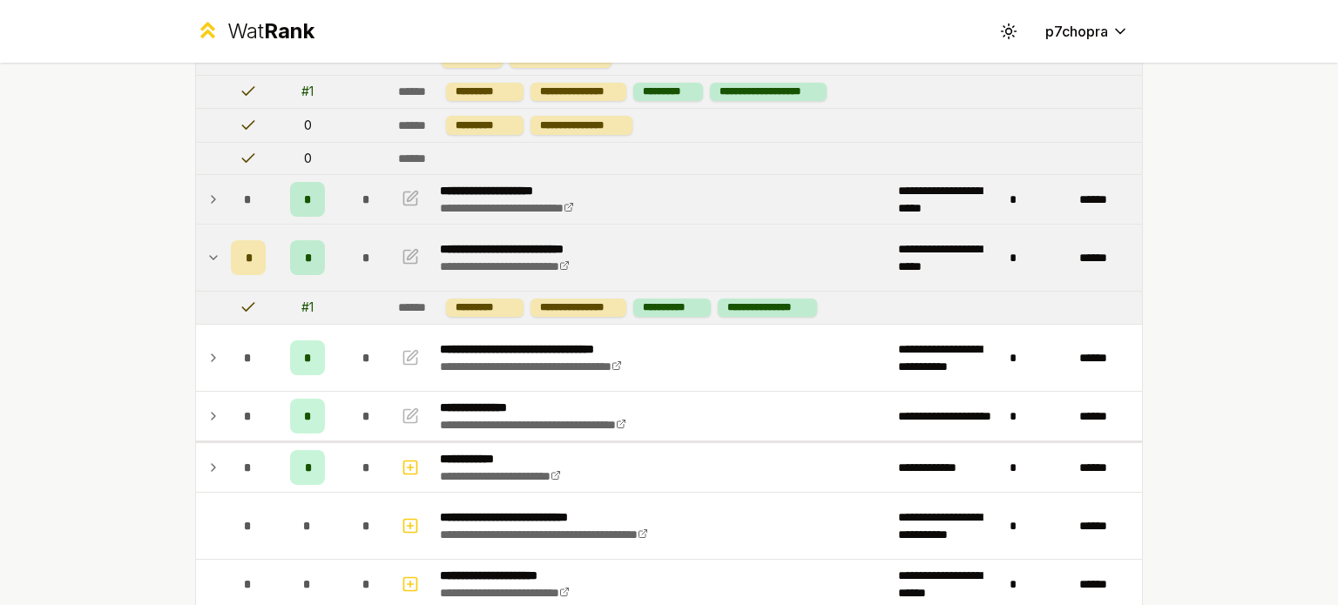
click at [699, 194] on td "**********" at bounding box center [662, 199] width 458 height 49
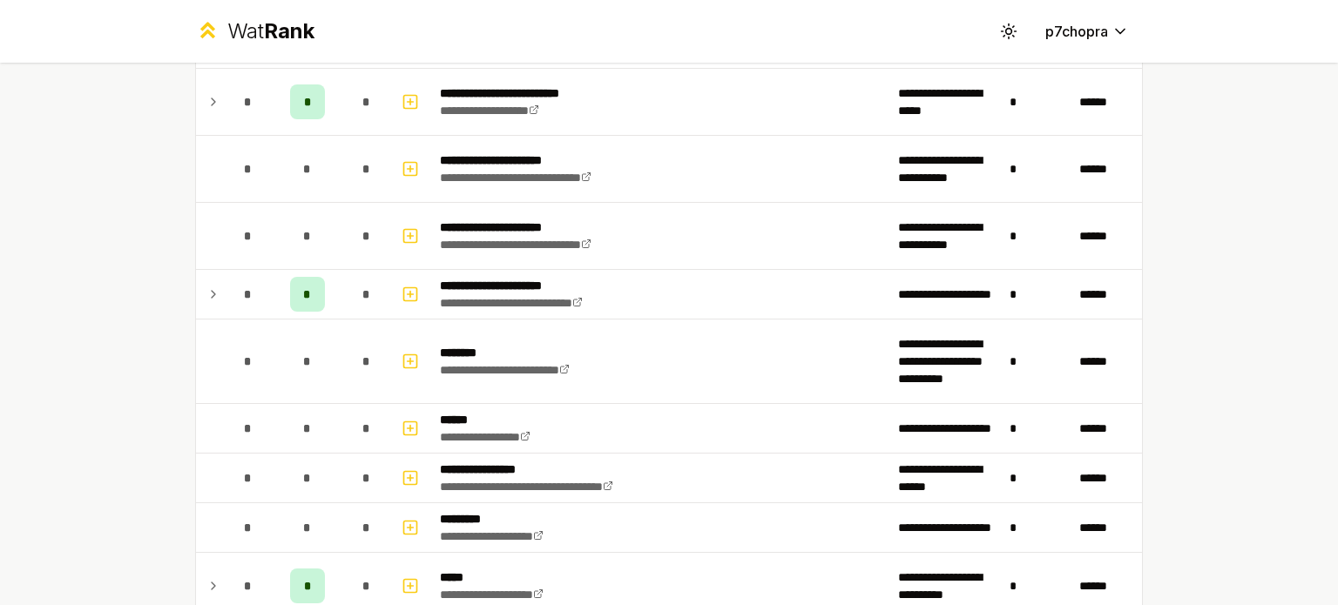
scroll to position [726, 0]
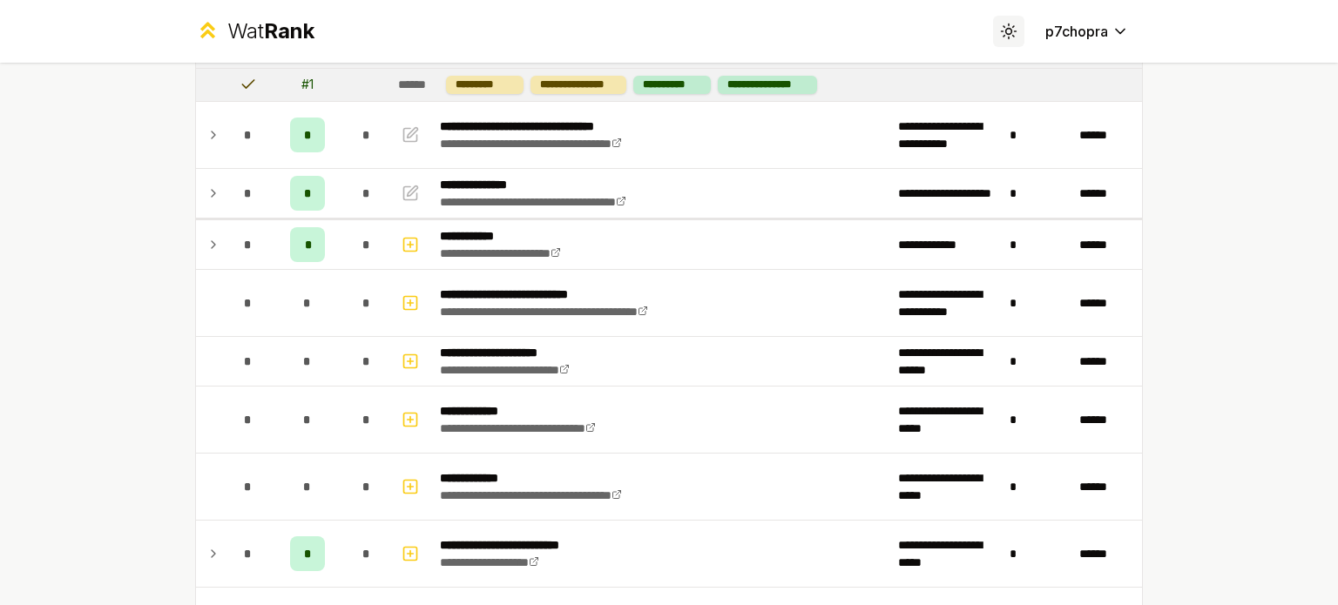
click at [1000, 30] on icon at bounding box center [1008, 31] width 17 height 17
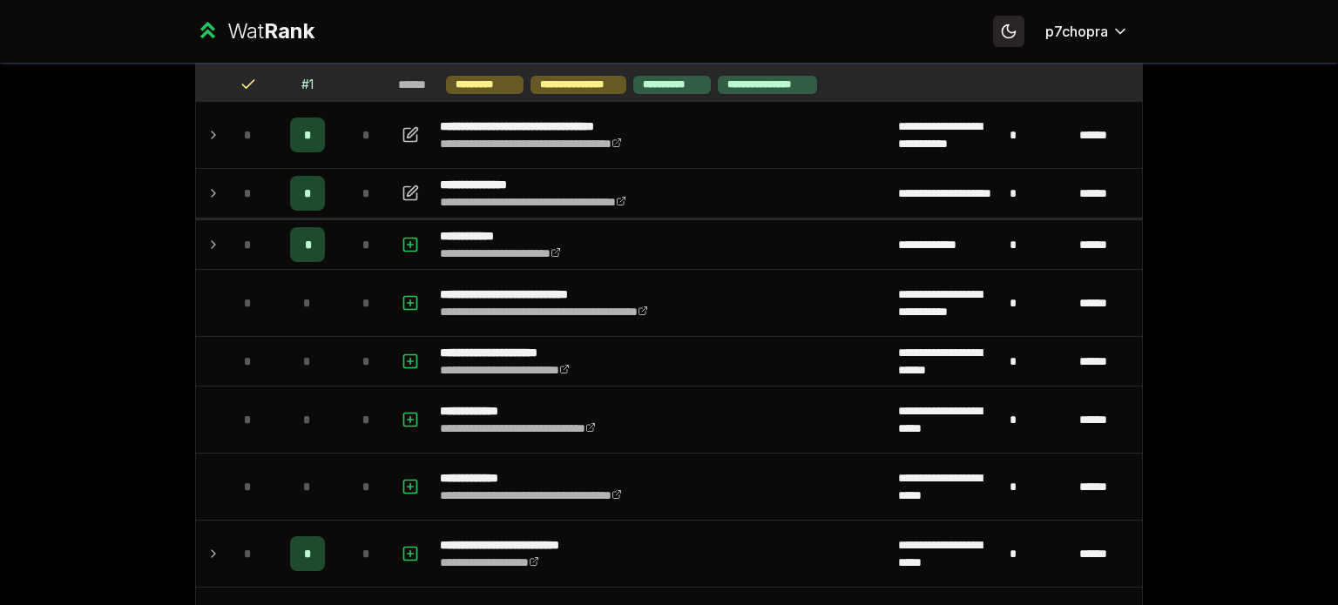
click at [1010, 29] on icon at bounding box center [1008, 31] width 17 height 17
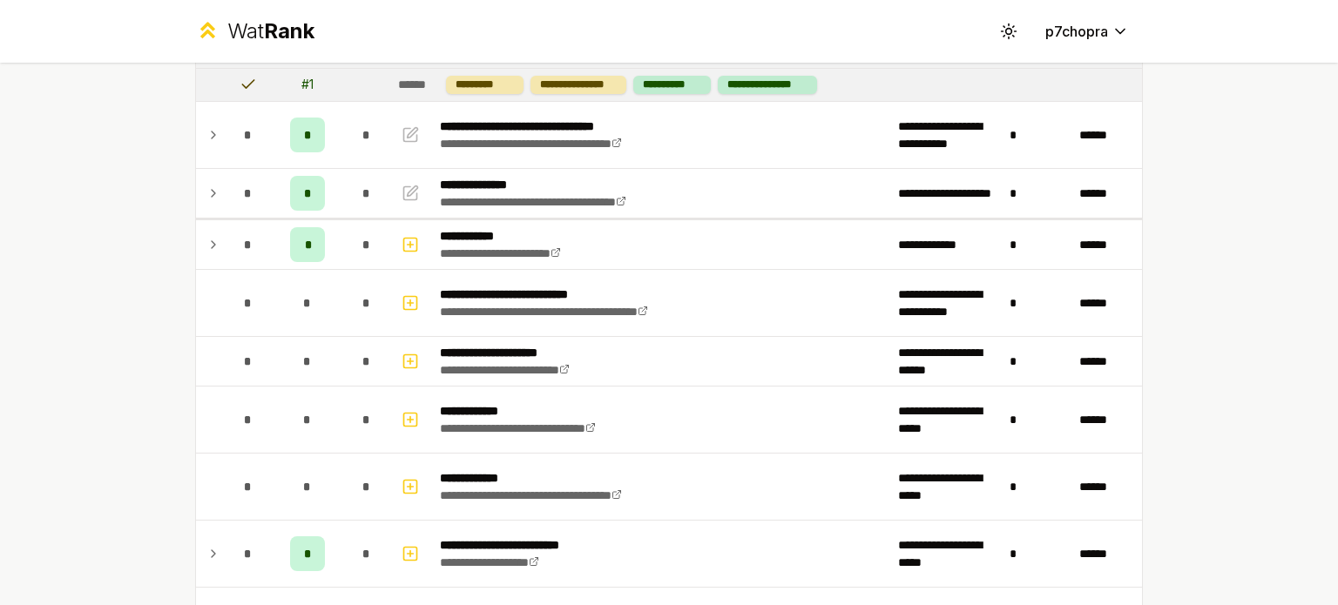
click at [1219, 125] on div "**********" at bounding box center [669, 302] width 1338 height 605
